Goal: Task Accomplishment & Management: Manage account settings

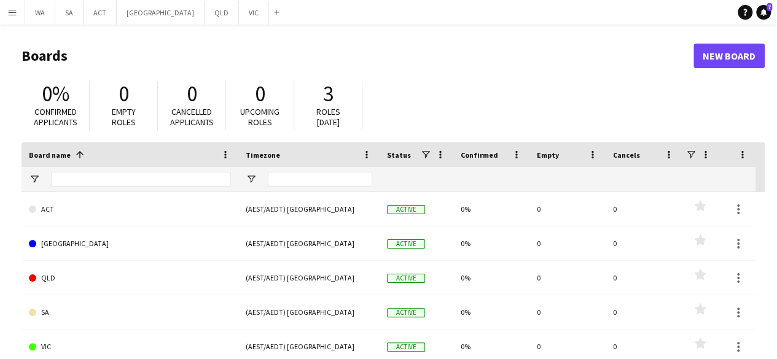
click at [15, 25] on main "Boards New Board 0% Confirmed applicants 0 Empty roles 0 Cancelled applicants 0…" at bounding box center [388, 246] width 777 height 443
click at [10, 12] on app-icon "Menu" at bounding box center [12, 12] width 10 height 10
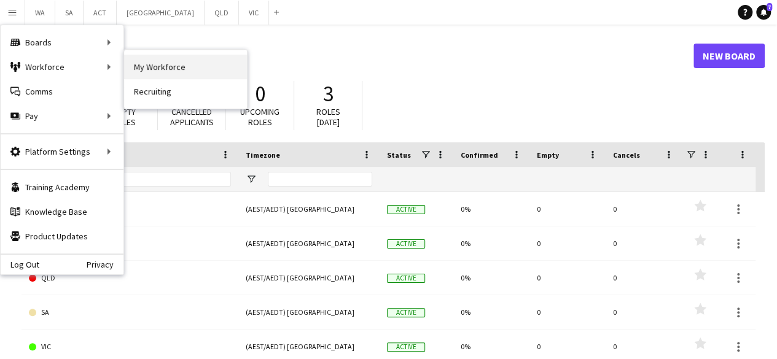
click at [157, 68] on link "My Workforce" at bounding box center [185, 67] width 123 height 25
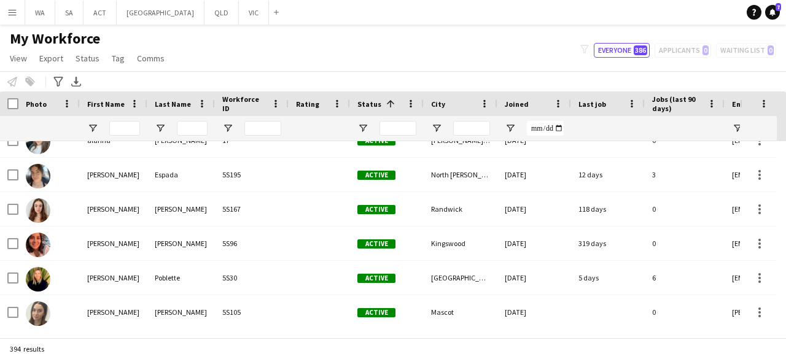
scroll to position [305, 0]
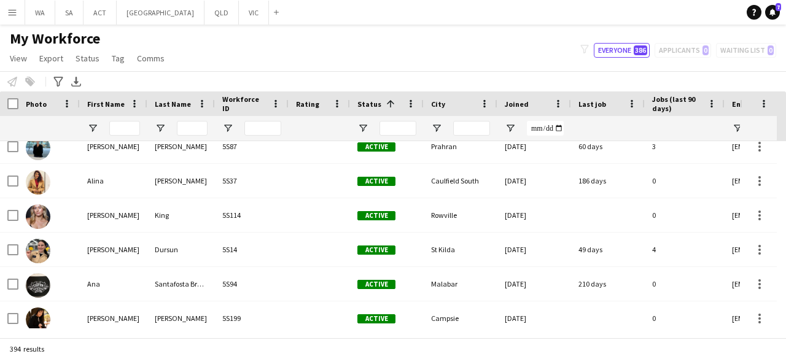
click at [382, 98] on div "Status 1" at bounding box center [379, 104] width 44 height 18
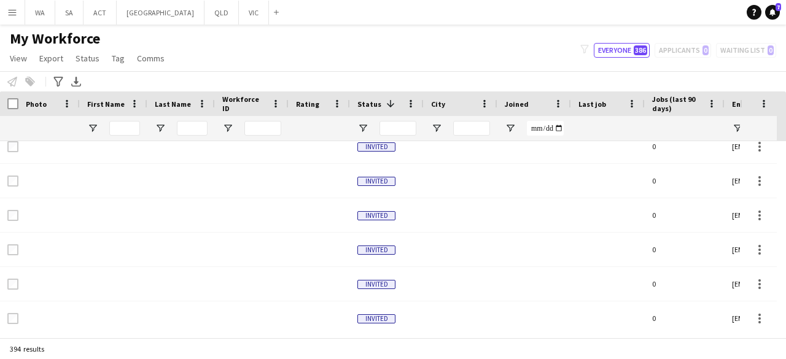
click at [356, 112] on div "Status 1" at bounding box center [387, 103] width 74 height 25
click at [387, 105] on span at bounding box center [390, 103] width 11 height 11
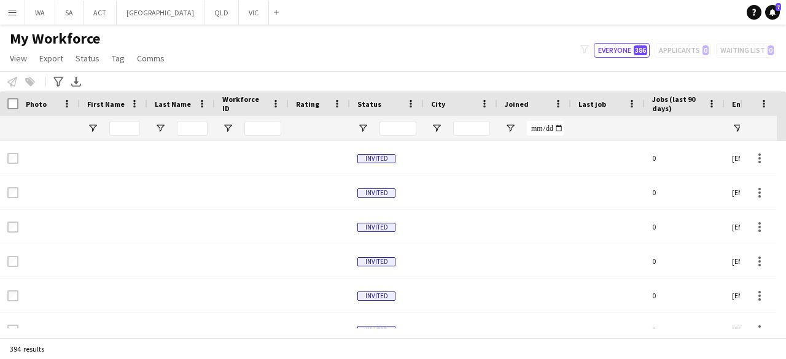
click at [363, 101] on span "Status" at bounding box center [369, 103] width 24 height 9
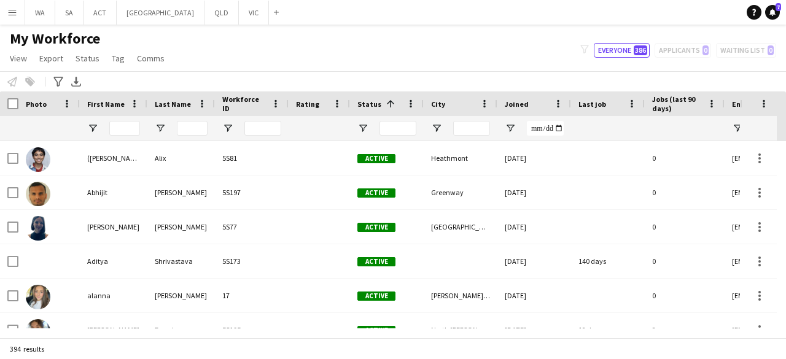
click at [525, 105] on span "Joined" at bounding box center [517, 103] width 24 height 9
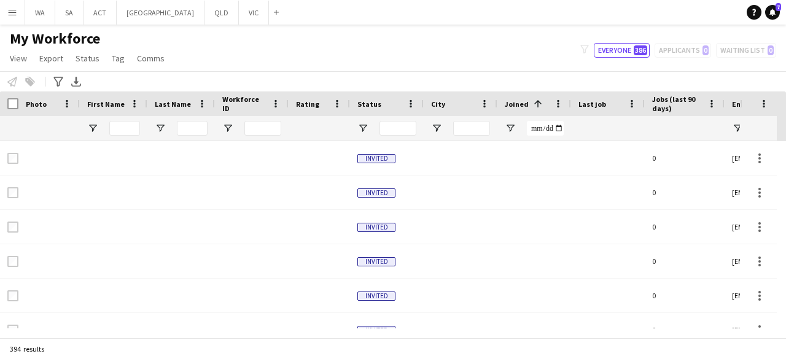
click at [534, 102] on span at bounding box center [537, 103] width 11 height 11
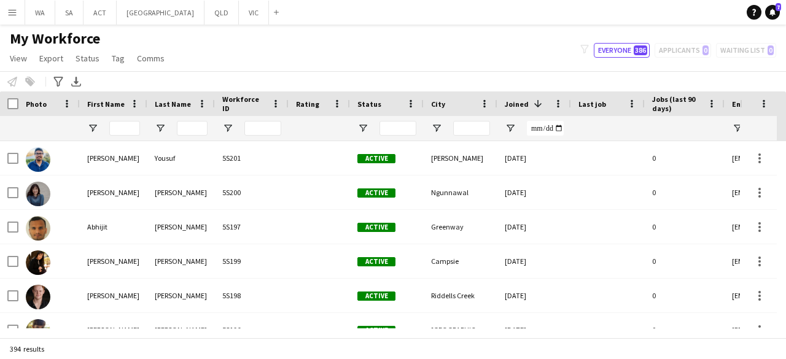
click at [378, 101] on div "Status" at bounding box center [379, 104] width 44 height 18
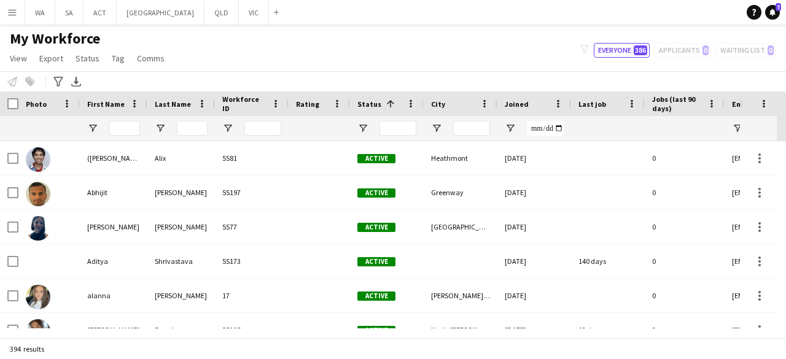
click at [538, 104] on div "Joined" at bounding box center [527, 104] width 44 height 18
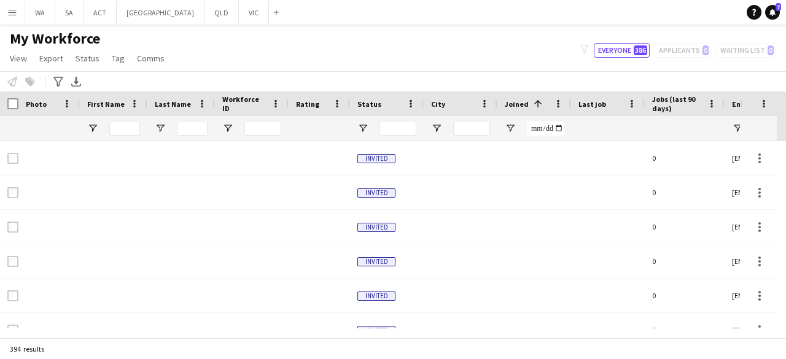
click at [397, 114] on div "Status" at bounding box center [386, 103] width 59 height 25
click at [368, 109] on div "Status" at bounding box center [379, 104] width 44 height 18
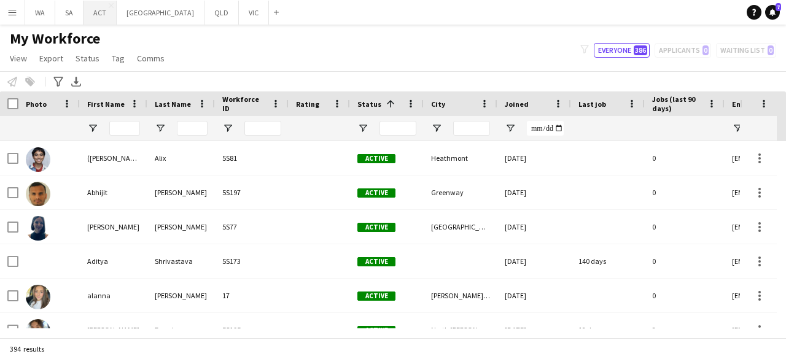
click at [92, 16] on button "ACT Close" at bounding box center [99, 13] width 33 height 24
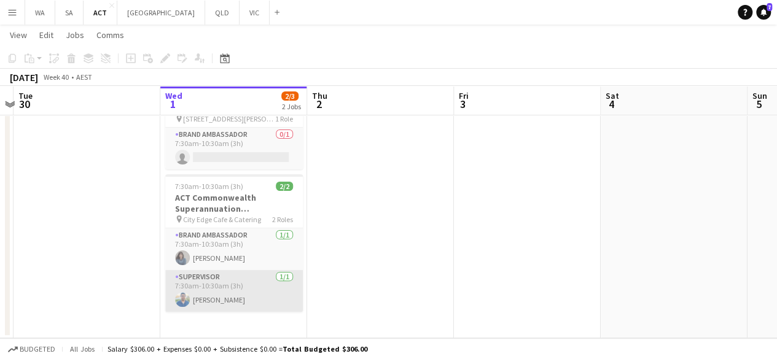
click at [247, 281] on app-card-role "Supervisor [DATE] 7:30am-10:30am (3h) [PERSON_NAME]" at bounding box center [234, 291] width 138 height 42
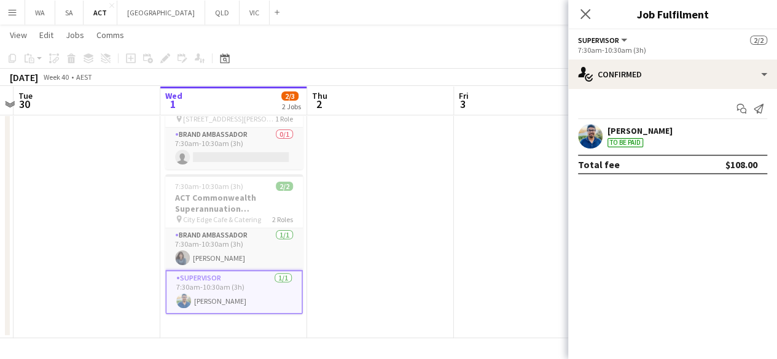
click at [602, 130] on div "[PERSON_NAME] To be paid" at bounding box center [672, 136] width 209 height 25
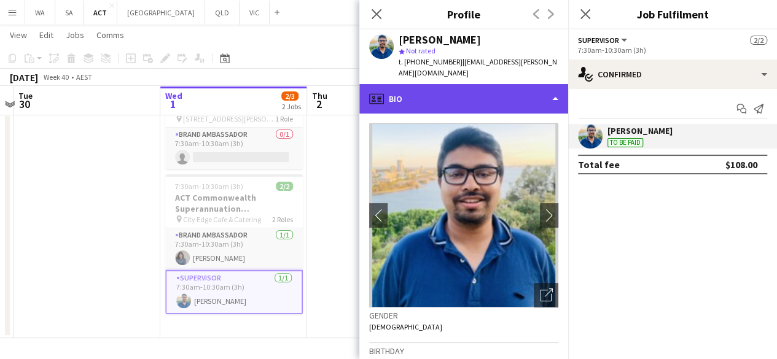
click at [489, 91] on div "profile Bio" at bounding box center [463, 98] width 209 height 29
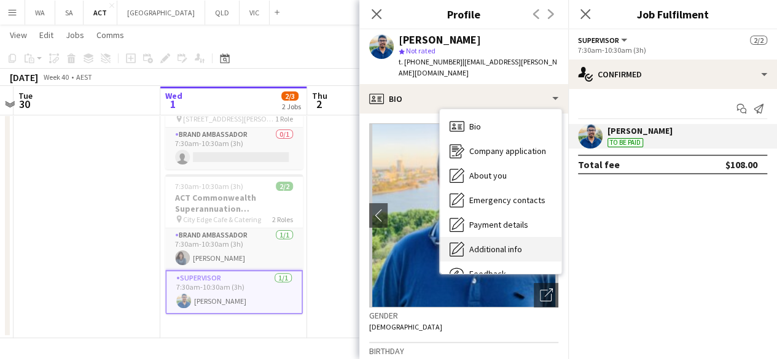
click at [481, 244] on span "Additional info" at bounding box center [495, 249] width 53 height 11
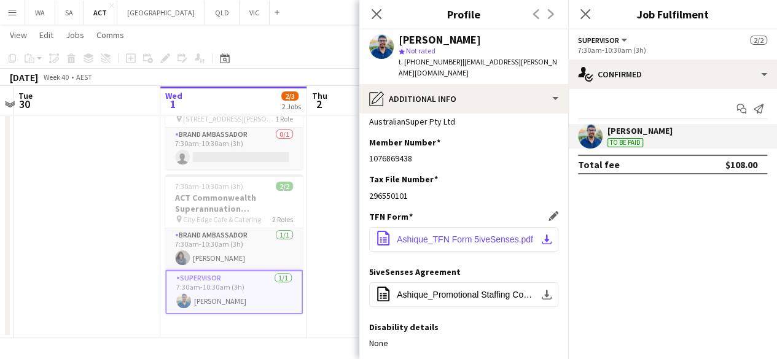
click at [448, 235] on span "Ashique_TFN Form 5iveSenses.pdf" at bounding box center [465, 240] width 136 height 10
click at [542, 235] on app-icon "download-bottom" at bounding box center [547, 240] width 10 height 10
drag, startPoint x: 429, startPoint y: 233, endPoint x: 462, endPoint y: 219, distance: 36.6
click at [462, 227] on button "office-file-sheet Ashique_TFN Form 5iveSenses.pdf download-bottom" at bounding box center [463, 239] width 189 height 25
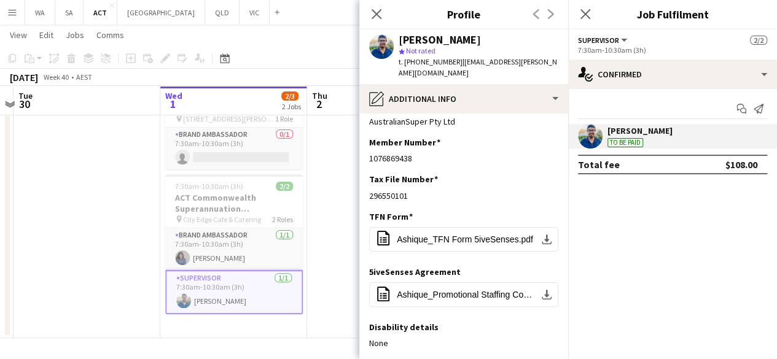
drag, startPoint x: 478, startPoint y: 231, endPoint x: 306, endPoint y: 237, distance: 172.0
click at [306, 237] on body "Menu Boards Boards Boards All jobs Status Workforce Workforce My Workforce Recr…" at bounding box center [388, 145] width 777 height 428
drag, startPoint x: 539, startPoint y: 227, endPoint x: 395, endPoint y: 191, distance: 148.0
click at [395, 191] on app-section-data-types "Super Fund Edit this field AustralianSuper Pty Ltd Member Number Edit this fiel…" at bounding box center [463, 237] width 209 height 246
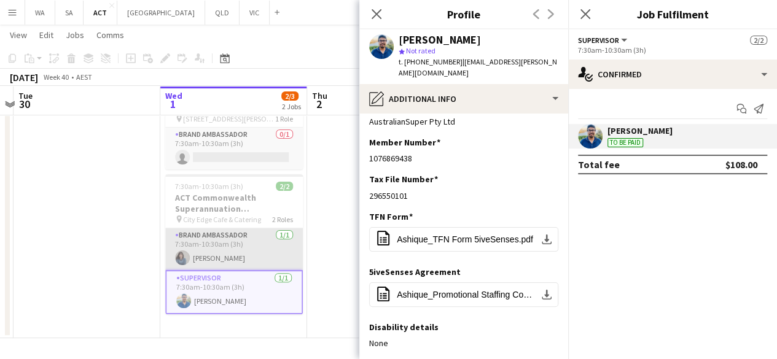
click at [243, 246] on app-card-role "Brand Ambassador [DATE] 7:30am-10:30am (3h) [PERSON_NAME]" at bounding box center [234, 249] width 138 height 42
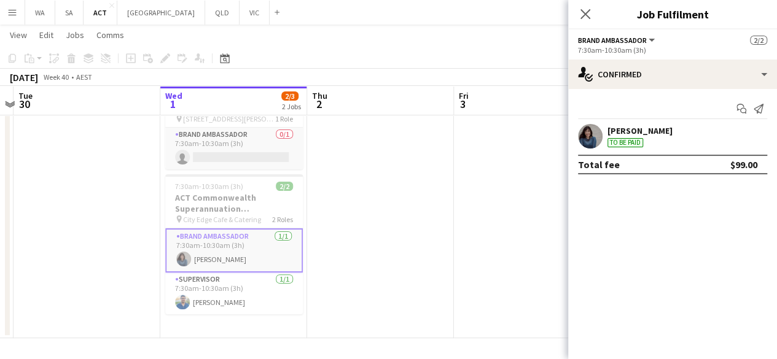
click at [243, 246] on app-card-role "Brand Ambassador [DATE] 7:30am-10:30am (3h) [PERSON_NAME]" at bounding box center [234, 250] width 138 height 44
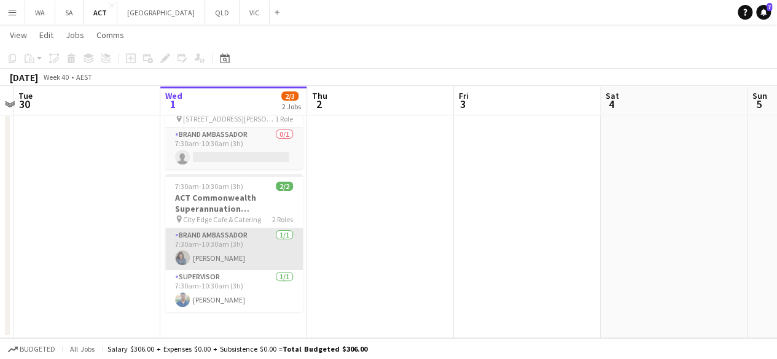
click at [243, 246] on app-card-role "Brand Ambassador [DATE] 7:30am-10:30am (3h) [PERSON_NAME]" at bounding box center [234, 249] width 138 height 42
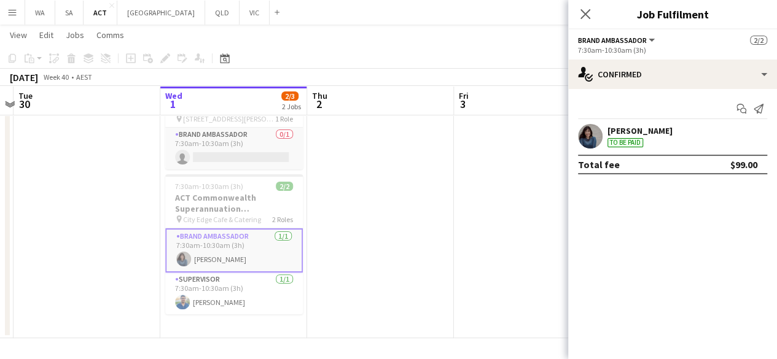
click at [609, 137] on div "[PERSON_NAME] To be paid" at bounding box center [639, 136] width 65 height 22
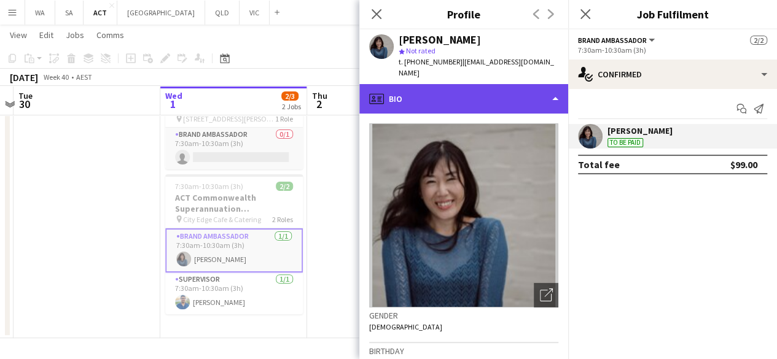
click at [454, 88] on div "profile Bio" at bounding box center [463, 98] width 209 height 29
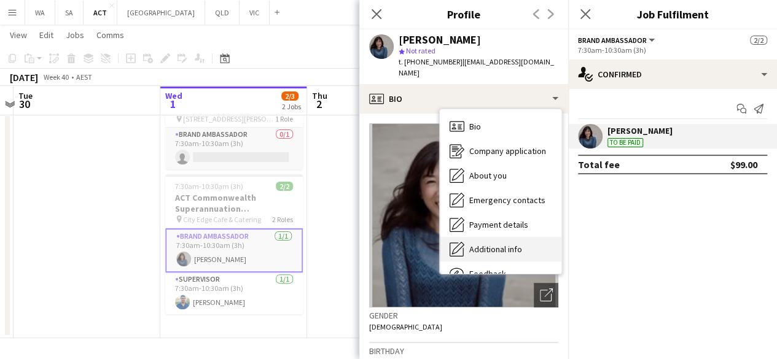
click at [479, 237] on div "Additional info Additional info" at bounding box center [501, 249] width 122 height 25
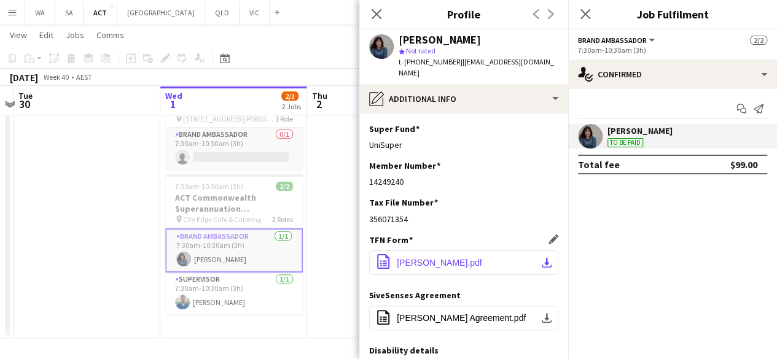
click at [464, 258] on span "[PERSON_NAME].pdf" at bounding box center [439, 263] width 85 height 10
click at [539, 260] on button "office-file-sheet [PERSON_NAME].pdf download-bottom" at bounding box center [463, 262] width 189 height 25
